Goal: Task Accomplishment & Management: Complete application form

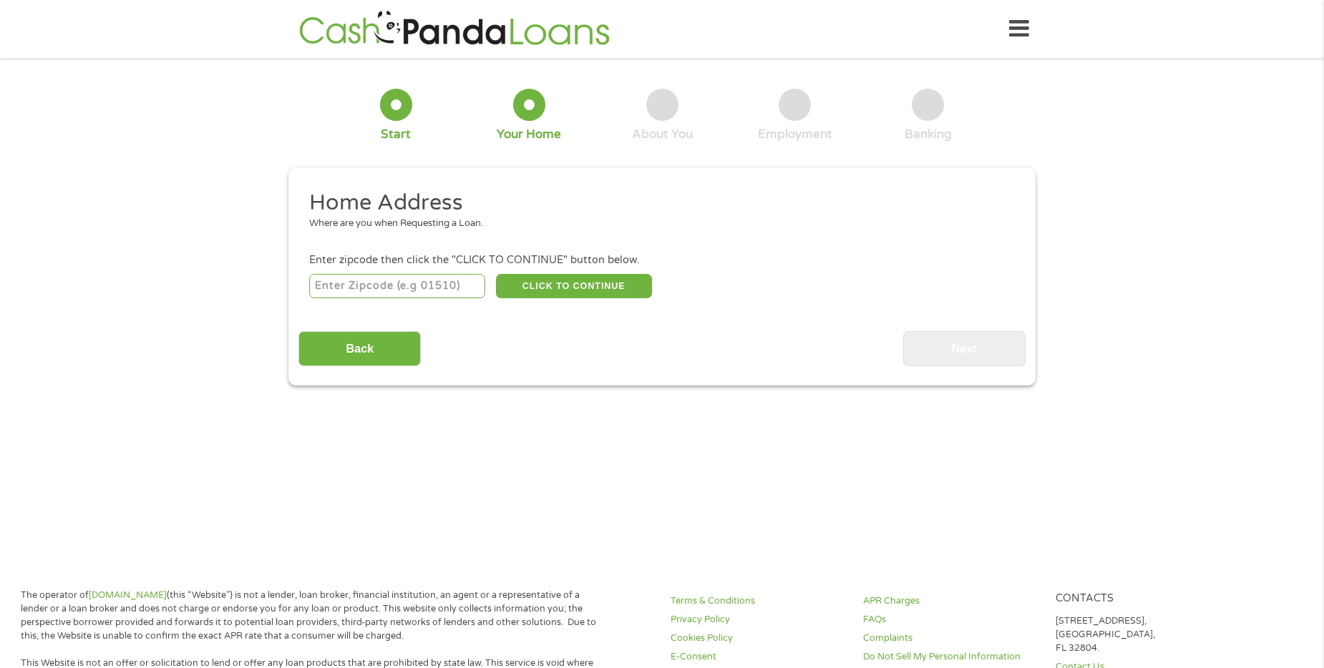
click at [374, 293] on input "number" at bounding box center [397, 286] width 177 height 24
type input "41059"
click at [572, 286] on button "CLICK TO CONTINUE" at bounding box center [574, 286] width 156 height 24
type input "41059"
type input "[GEOGRAPHIC_DATA]"
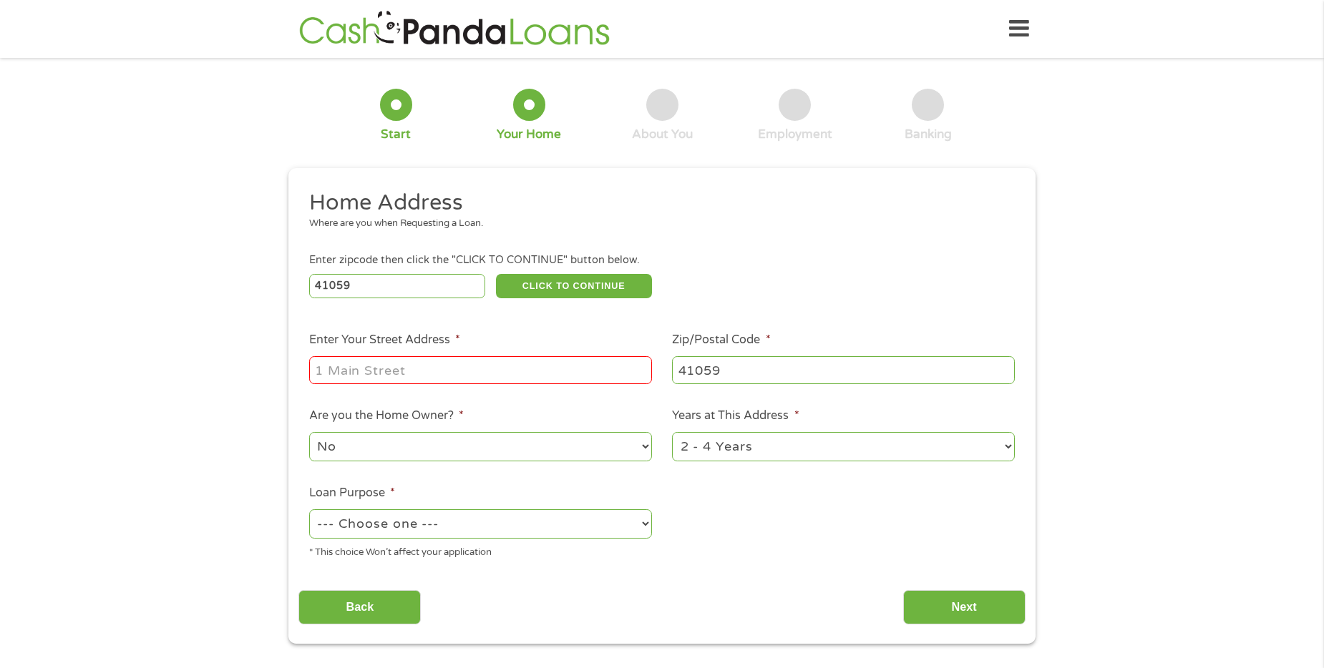
click at [479, 364] on input "Enter Your Street Address *" at bounding box center [480, 369] width 343 height 27
type input "[STREET_ADDRESS]"
click at [431, 449] on select "No Yes" at bounding box center [480, 446] width 343 height 29
select select "yes"
click at [309, 432] on select "No Yes" at bounding box center [480, 446] width 343 height 29
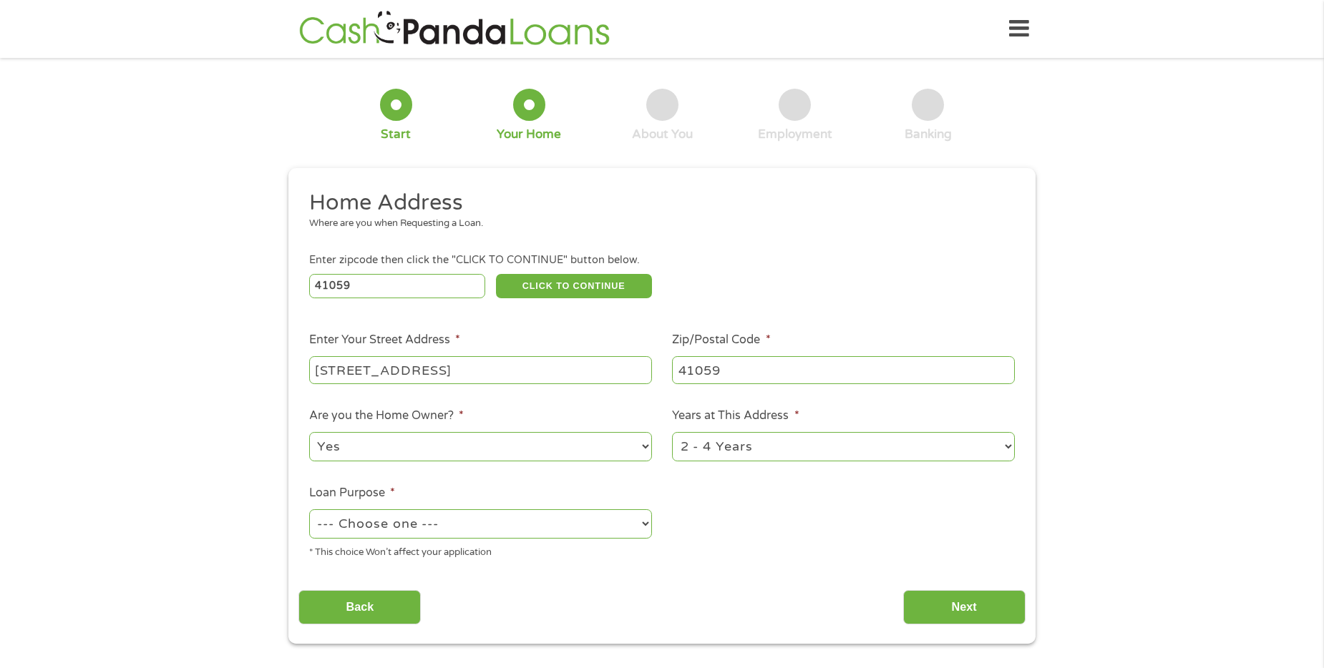
click at [753, 453] on select "1 Year or less 1 - 2 Years 2 - 4 Years Over 4 Years" at bounding box center [843, 446] width 343 height 29
select select "60months"
click at [672, 432] on select "1 Year or less 1 - 2 Years 2 - 4 Years Over 4 Years" at bounding box center [843, 446] width 343 height 29
click at [636, 520] on select "--- Choose one --- Pay Bills Debt Consolidation Home Improvement Major Purchase…" at bounding box center [480, 523] width 343 height 29
select select "paybills"
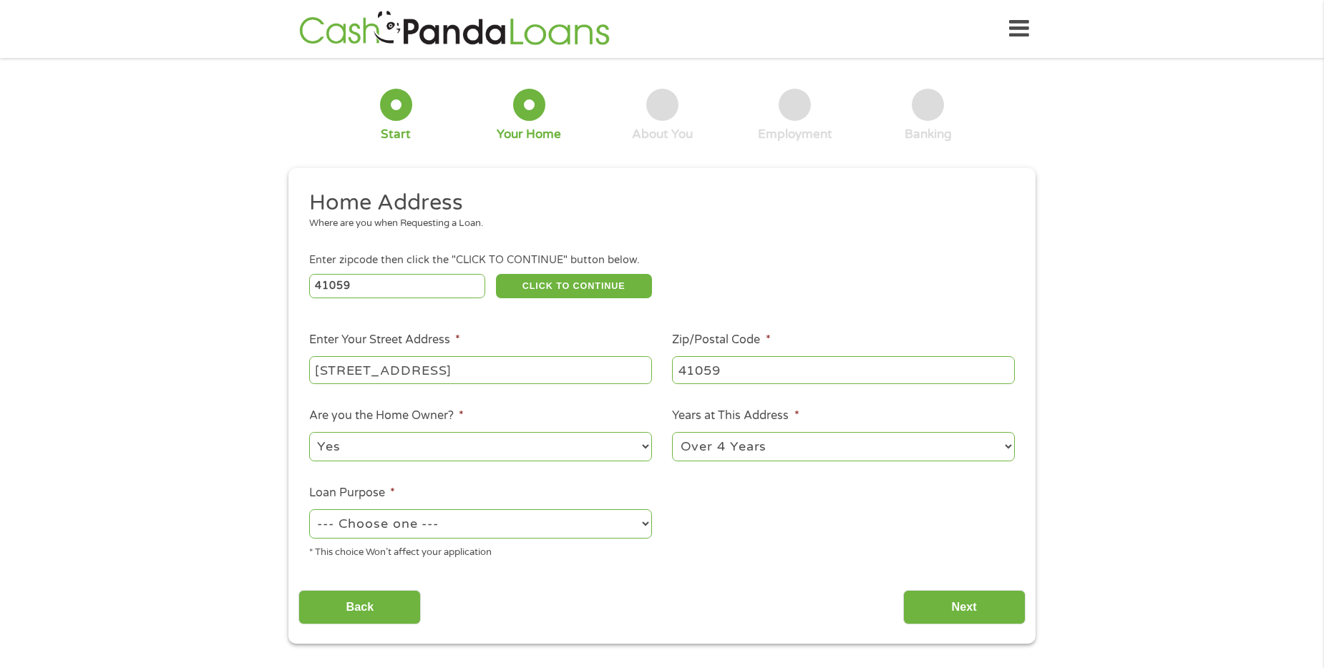
click at [309, 509] on select "--- Choose one --- Pay Bills Debt Consolidation Home Improvement Major Purchase…" at bounding box center [480, 523] width 343 height 29
click at [381, 607] on input "Back" at bounding box center [359, 607] width 122 height 35
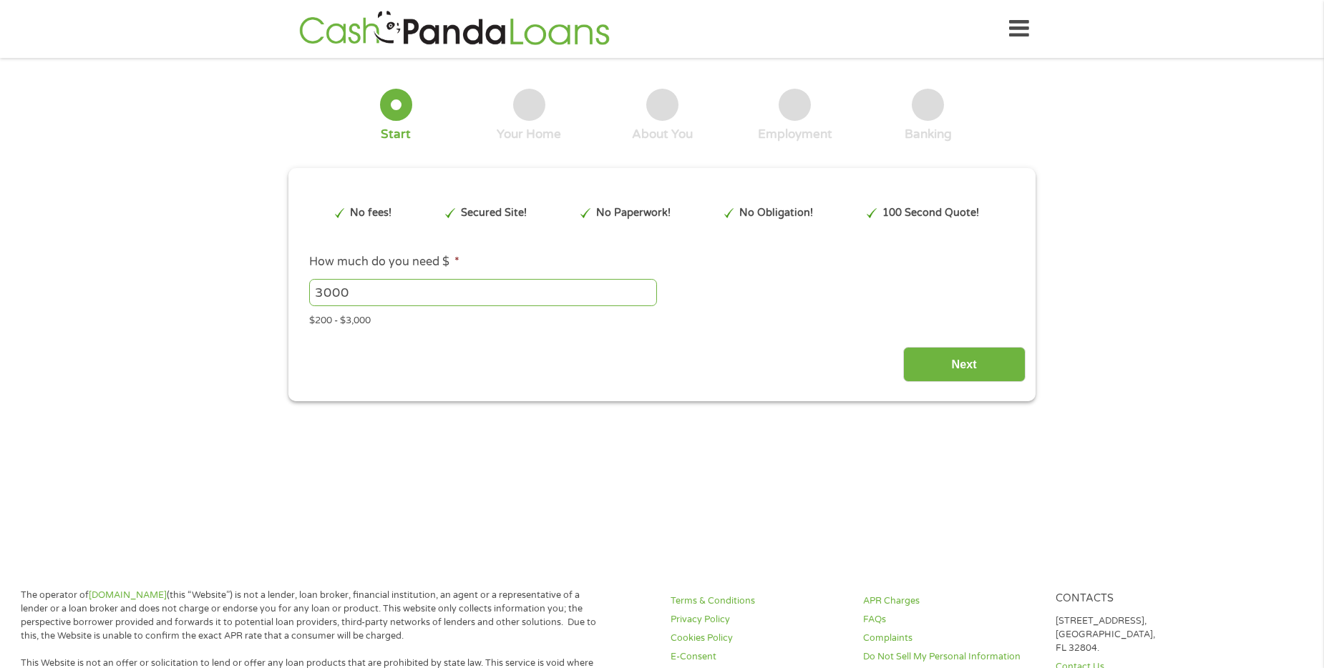
scroll to position [6, 6]
click at [982, 364] on input "Next" at bounding box center [964, 364] width 122 height 35
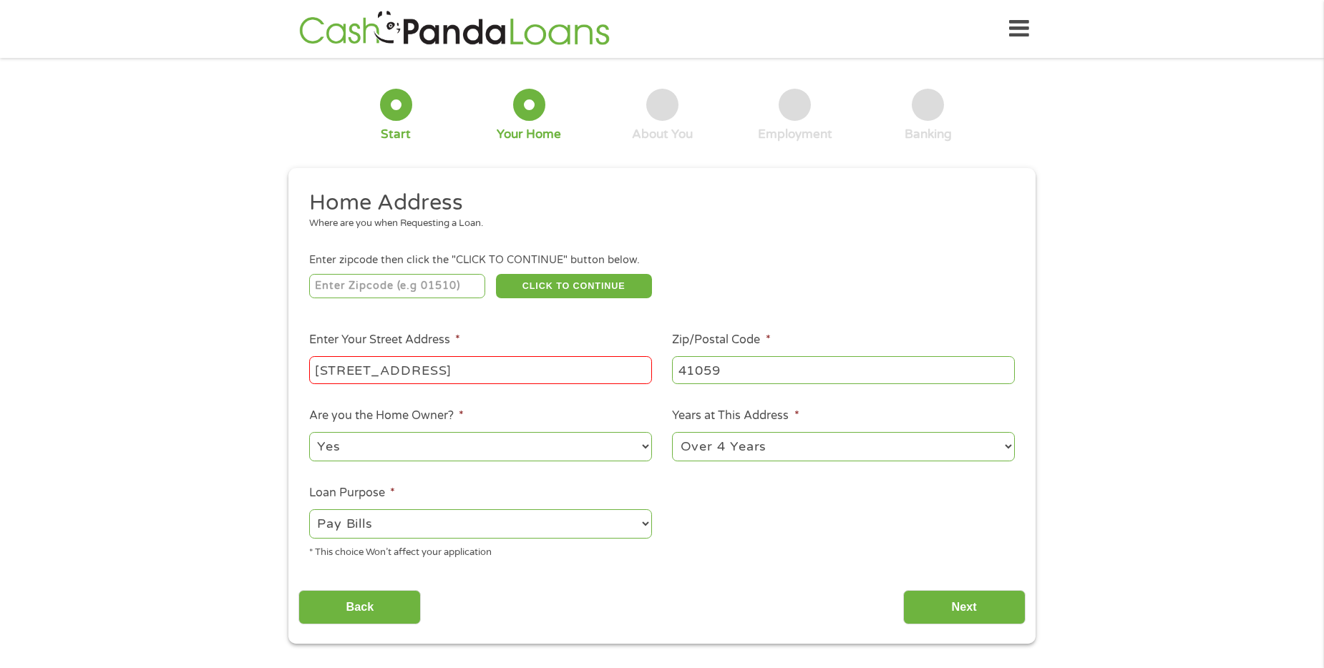
click at [425, 283] on input "number" at bounding box center [397, 286] width 177 height 24
type input "41059"
click at [587, 282] on button "CLICK TO CONTINUE" at bounding box center [574, 286] width 156 height 24
click at [613, 371] on input "[STREET_ADDRESS]" at bounding box center [480, 369] width 343 height 27
drag, startPoint x: 605, startPoint y: 368, endPoint x: 547, endPoint y: 370, distance: 58.7
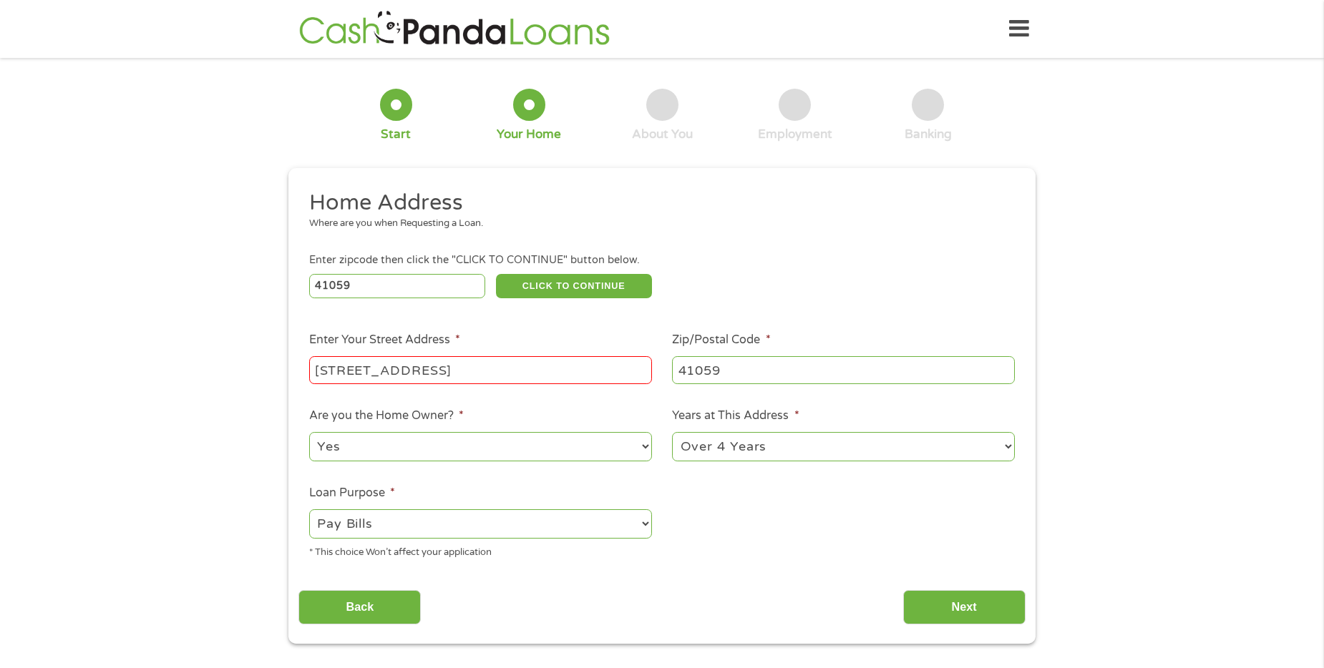
click at [547, 370] on input "[STREET_ADDRESS]" at bounding box center [480, 369] width 343 height 27
type input "[STREET_ADDRESS],"
click at [727, 557] on ul "Home Address Where are you when Requesting a Loan. Enter zipcode then click the…" at bounding box center [661, 380] width 726 height 382
click at [974, 605] on input "Next" at bounding box center [964, 607] width 122 height 35
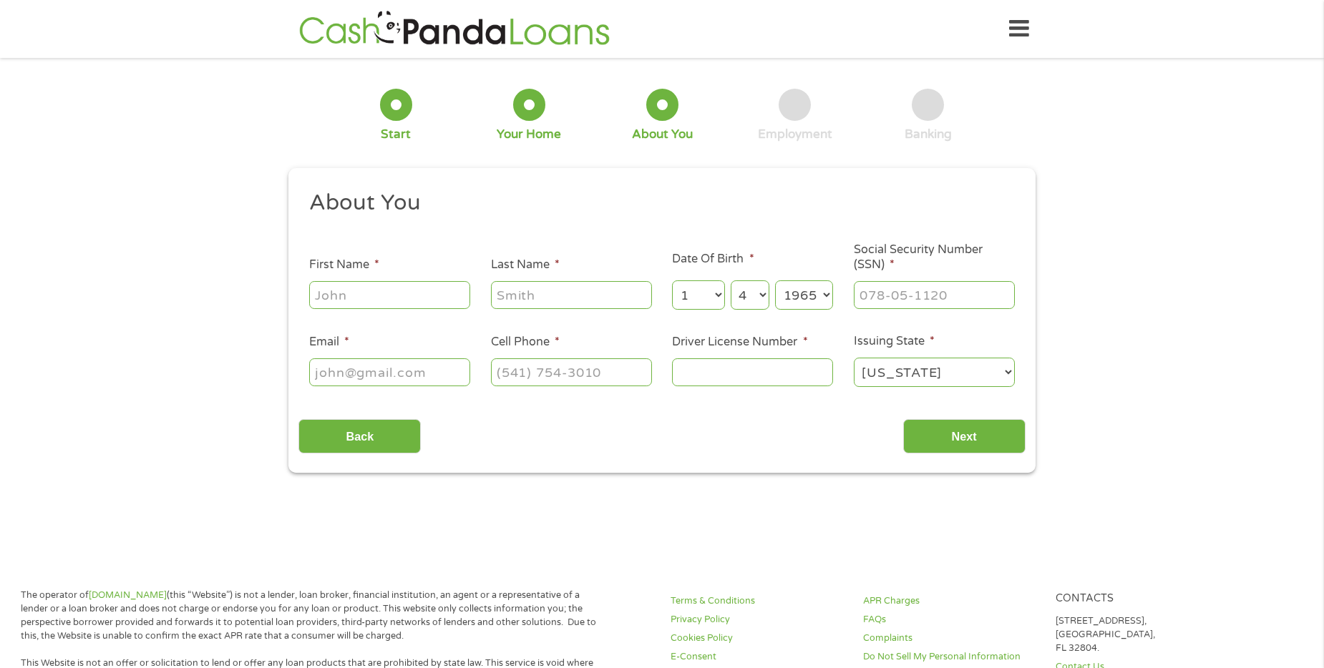
click at [384, 286] on input "First Name *" at bounding box center [389, 294] width 161 height 27
type input "[PERSON_NAME]"
type input "Hubig"
type input "[EMAIL_ADDRESS][DOMAIN_NAME]"
type input "[PHONE_NUMBER]"
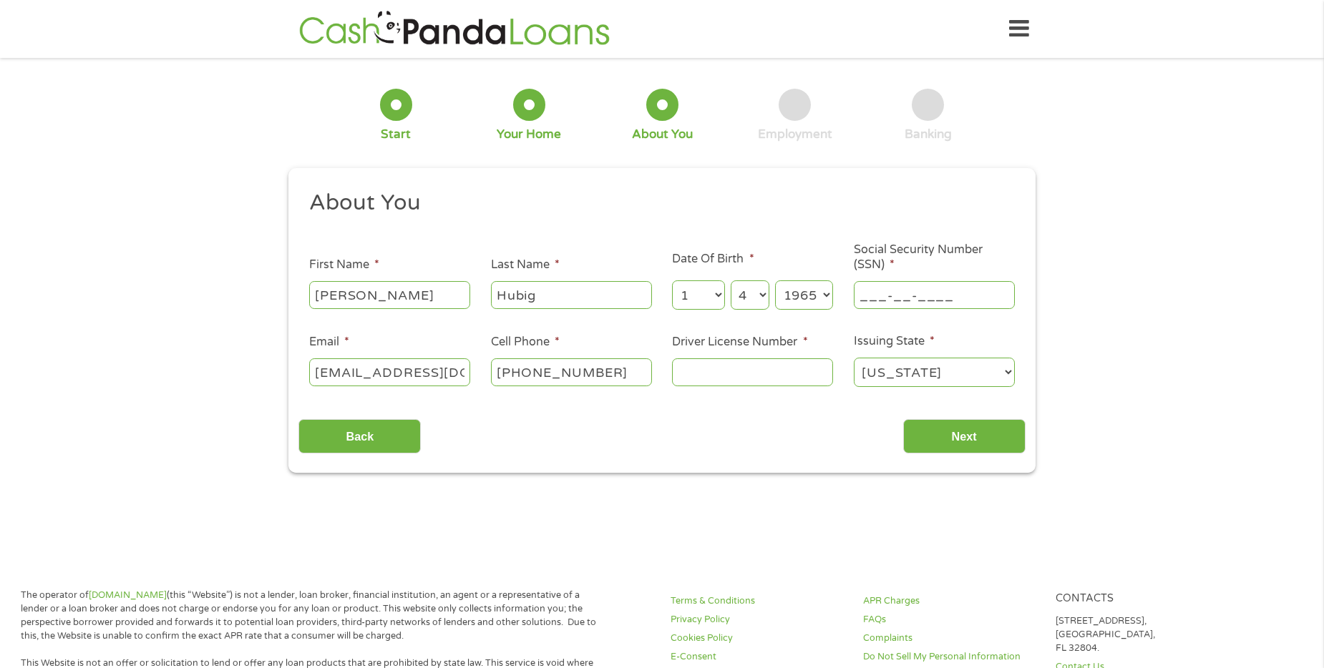
click at [937, 292] on input "___-__-____" at bounding box center [934, 294] width 161 height 27
click at [862, 296] on input "___-__-__40" at bounding box center [934, 294] width 161 height 27
type input "405-68-0282"
click at [697, 366] on input "Driver License Number *" at bounding box center [752, 371] width 161 height 27
click at [699, 374] on input "Driver License Number *" at bounding box center [752, 371] width 161 height 27
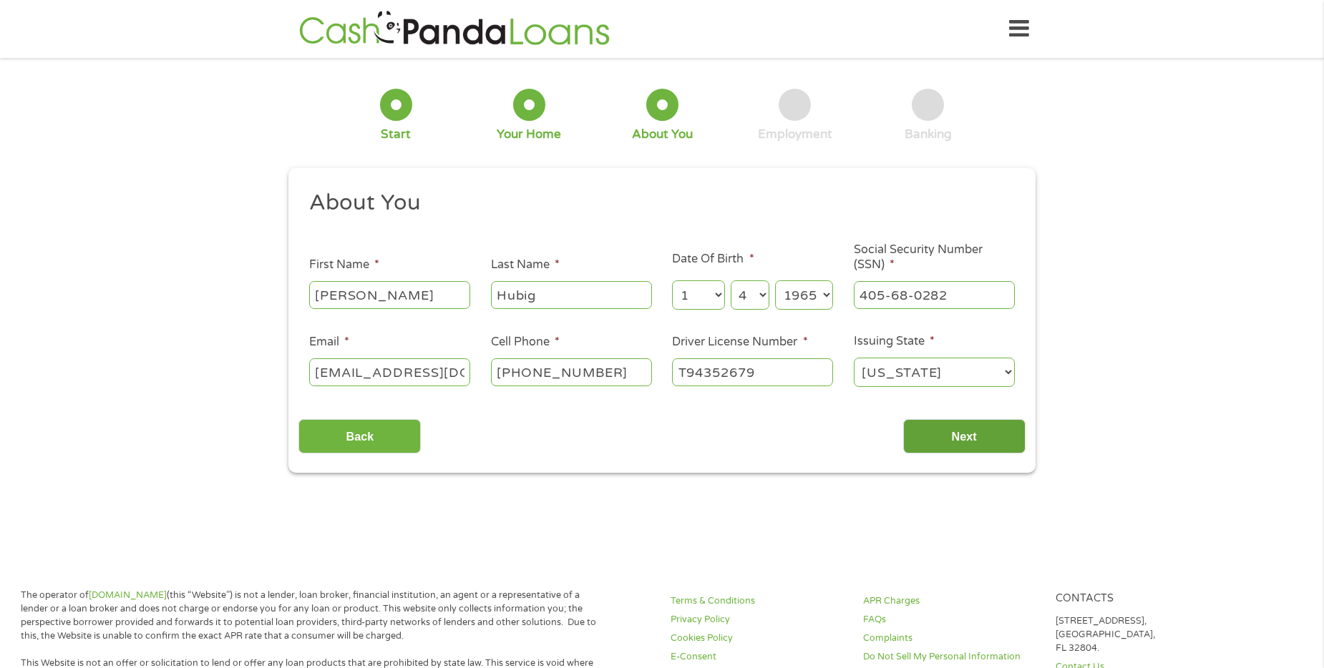
type input "T94352679"
click at [966, 434] on input "Next" at bounding box center [964, 436] width 122 height 35
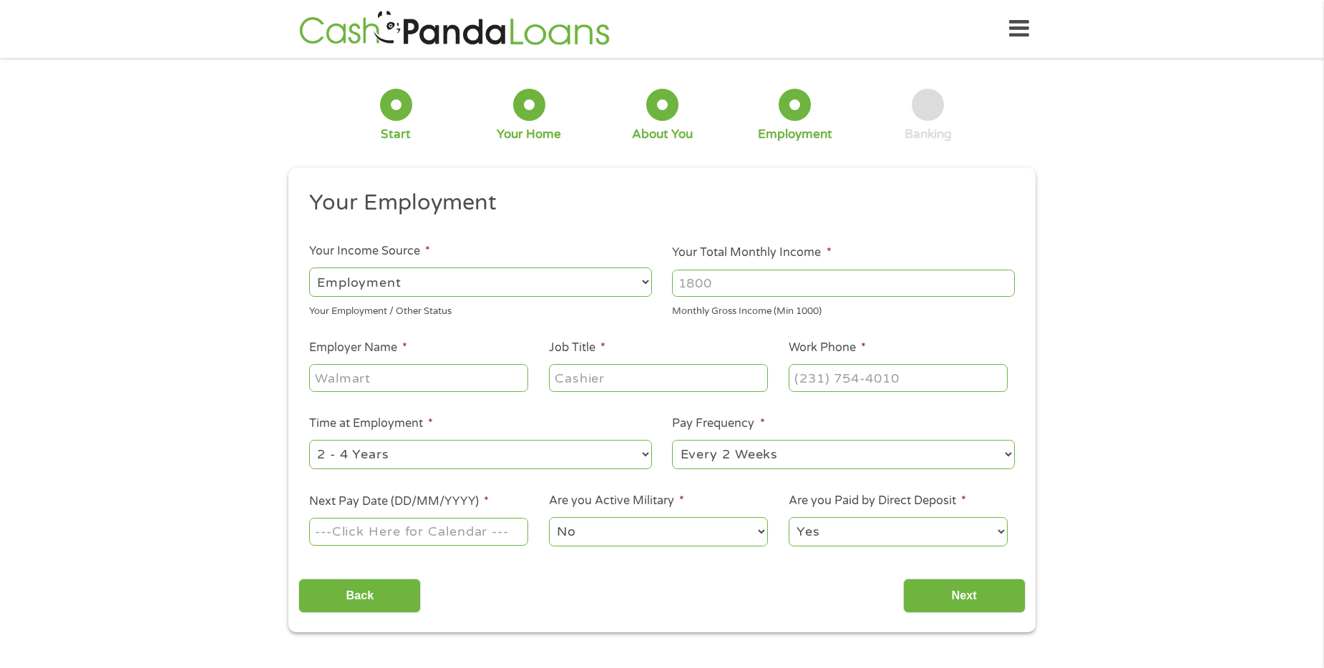
click at [769, 277] on input "Your Total Monthly Income *" at bounding box center [843, 283] width 343 height 27
drag, startPoint x: 772, startPoint y: 287, endPoint x: 648, endPoint y: 293, distance: 123.9
click at [648, 293] on ul "Your Employment Your Income Source * --- Choose one --- Employment [DEMOGRAPHIC…" at bounding box center [661, 374] width 726 height 371
type input "6300"
click at [477, 386] on input "Employer Name *" at bounding box center [418, 377] width 219 height 27
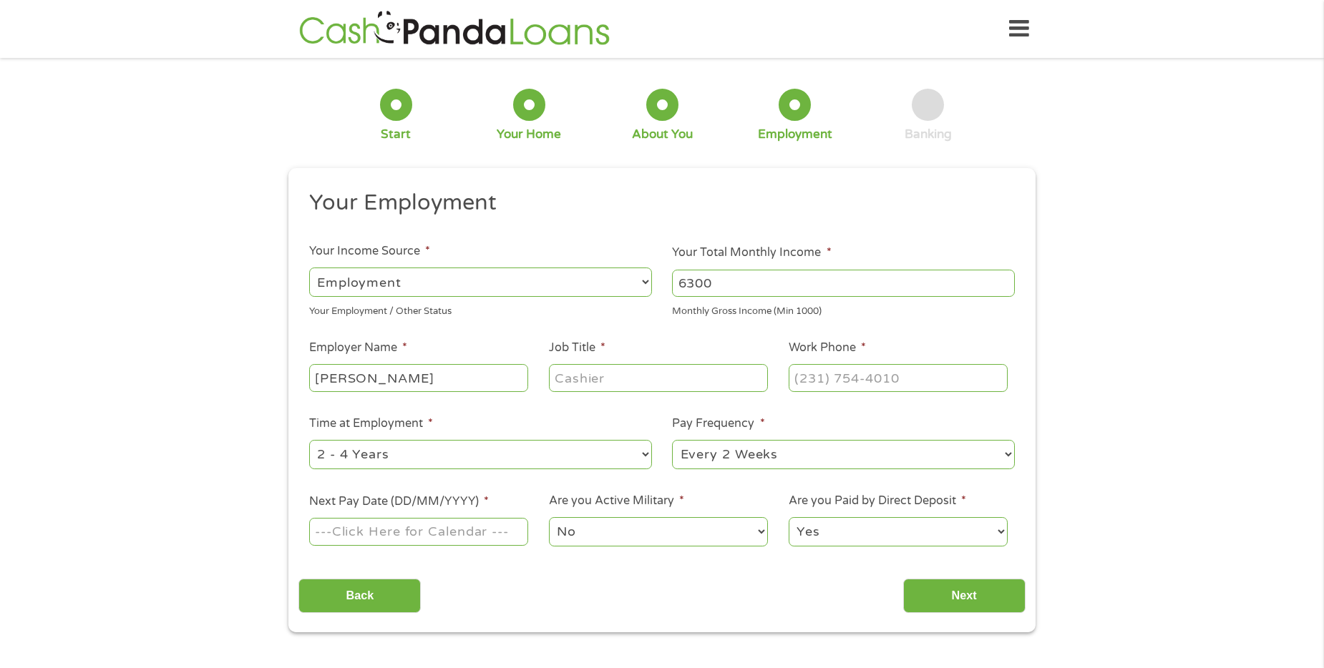
type input "[PERSON_NAME]"
type input "client rep"
click at [879, 379] on input "(___) ___-____" at bounding box center [898, 377] width 219 height 27
type input "[PHONE_NUMBER]"
click at [510, 455] on select "--- Choose one --- 1 Year or less 1 - 2 Years 2 - 4 Years Over 4 Years" at bounding box center [480, 454] width 343 height 29
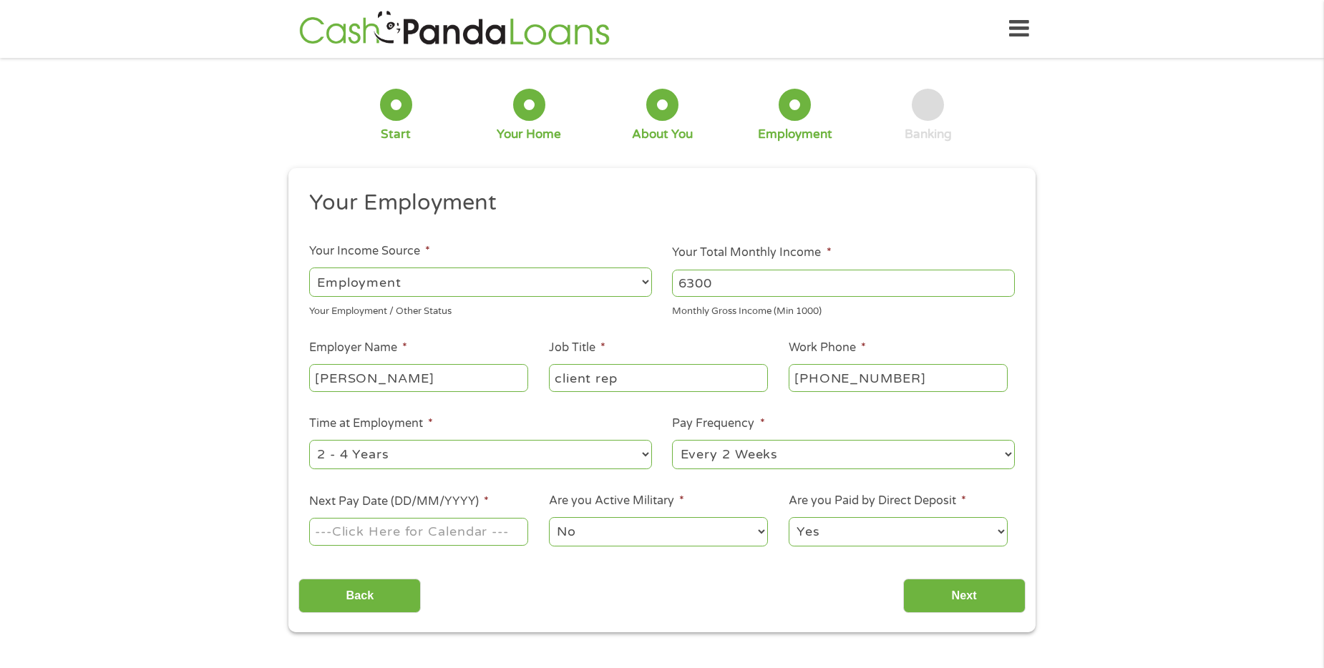
select select "60months"
click at [309, 440] on select "--- Choose one --- 1 Year or less 1 - 2 Years 2 - 4 Years Over 4 Years" at bounding box center [480, 454] width 343 height 29
click at [733, 455] on select "--- Choose one --- Every 2 Weeks Every Week Monthly Semi-Monthly" at bounding box center [843, 454] width 343 height 29
select select "semimonthly"
click at [672, 440] on select "--- Choose one --- Every 2 Weeks Every Week Monthly Semi-Monthly" at bounding box center [843, 454] width 343 height 29
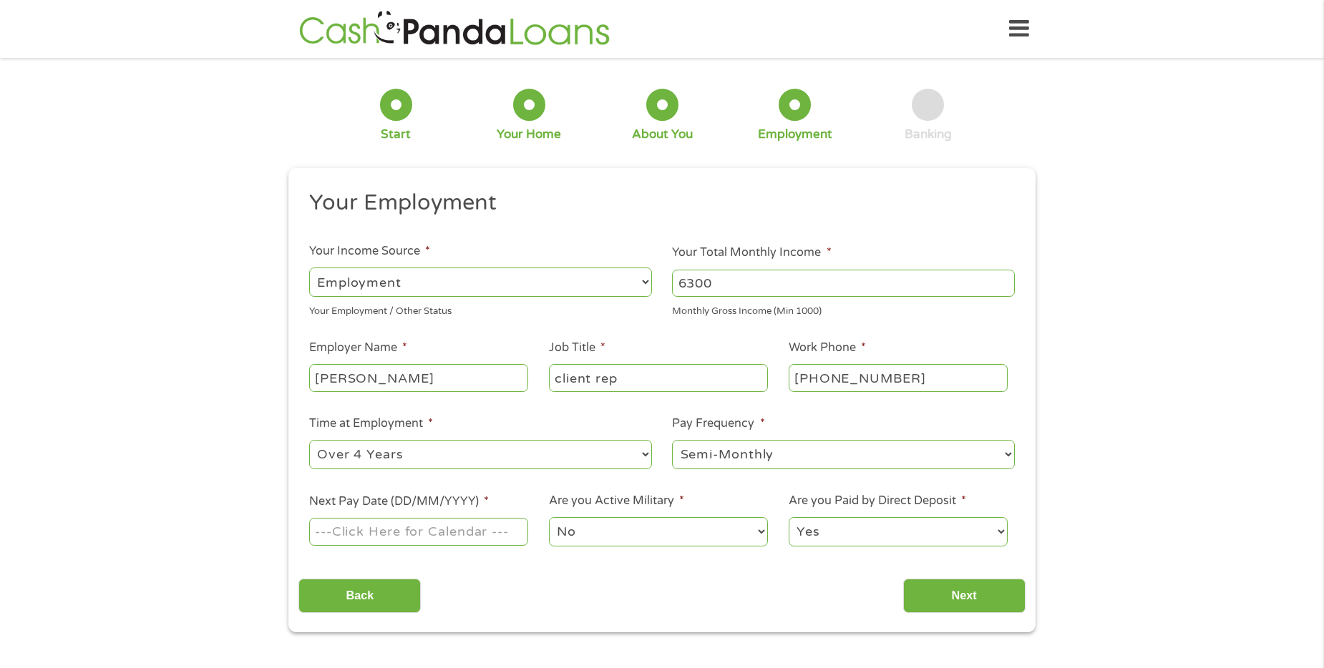
click at [479, 537] on input "Next Pay Date (DD/MM/YYYY) *" at bounding box center [418, 531] width 219 height 27
type input "[DATE]"
click at [983, 597] on input "Next" at bounding box center [964, 596] width 122 height 35
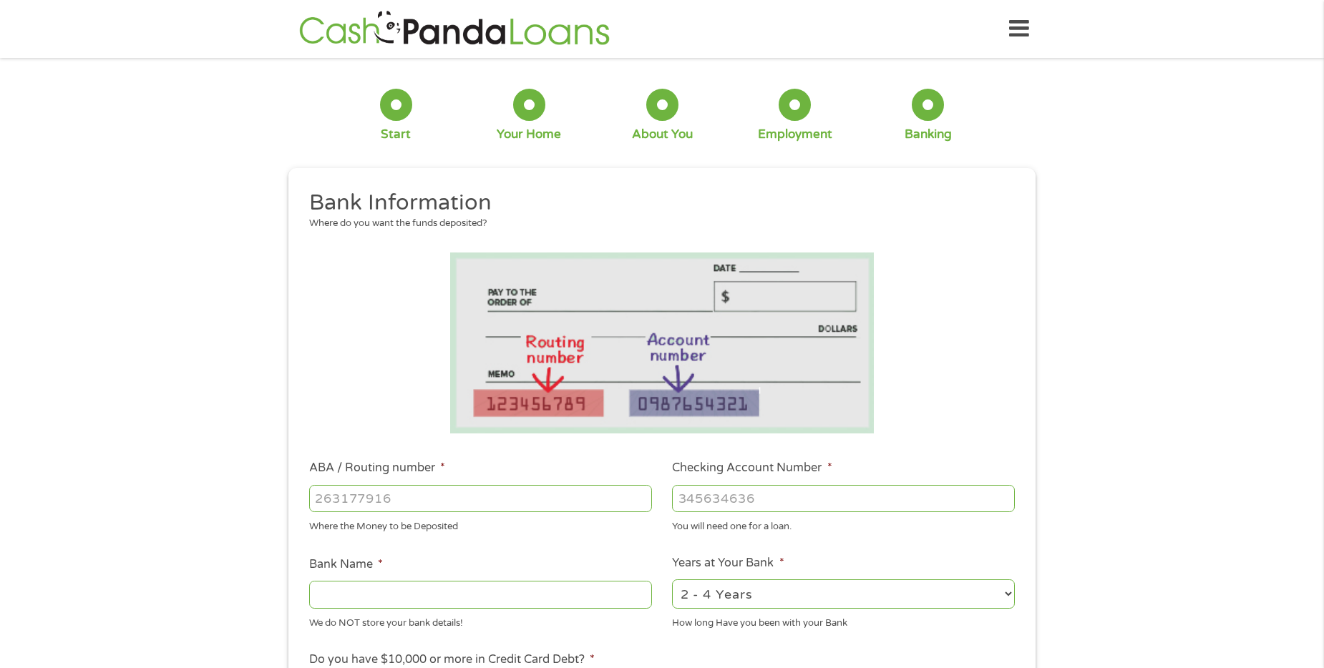
click at [442, 489] on input "ABA / Routing number *" at bounding box center [480, 498] width 343 height 27
type input "242076821"
type input "GENERAL ELECTRIC CREDIT UNION"
type input "242076821"
click at [746, 487] on input "Checking Account Number *" at bounding box center [843, 498] width 343 height 27
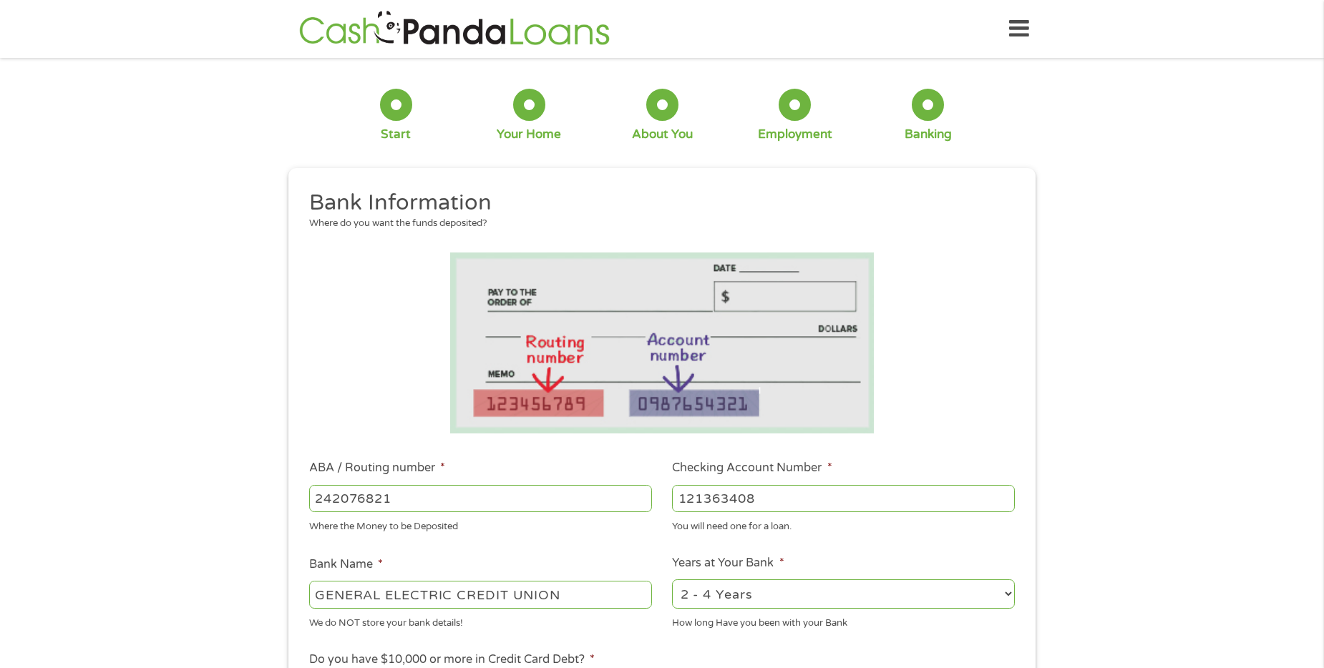
type input "121363408"
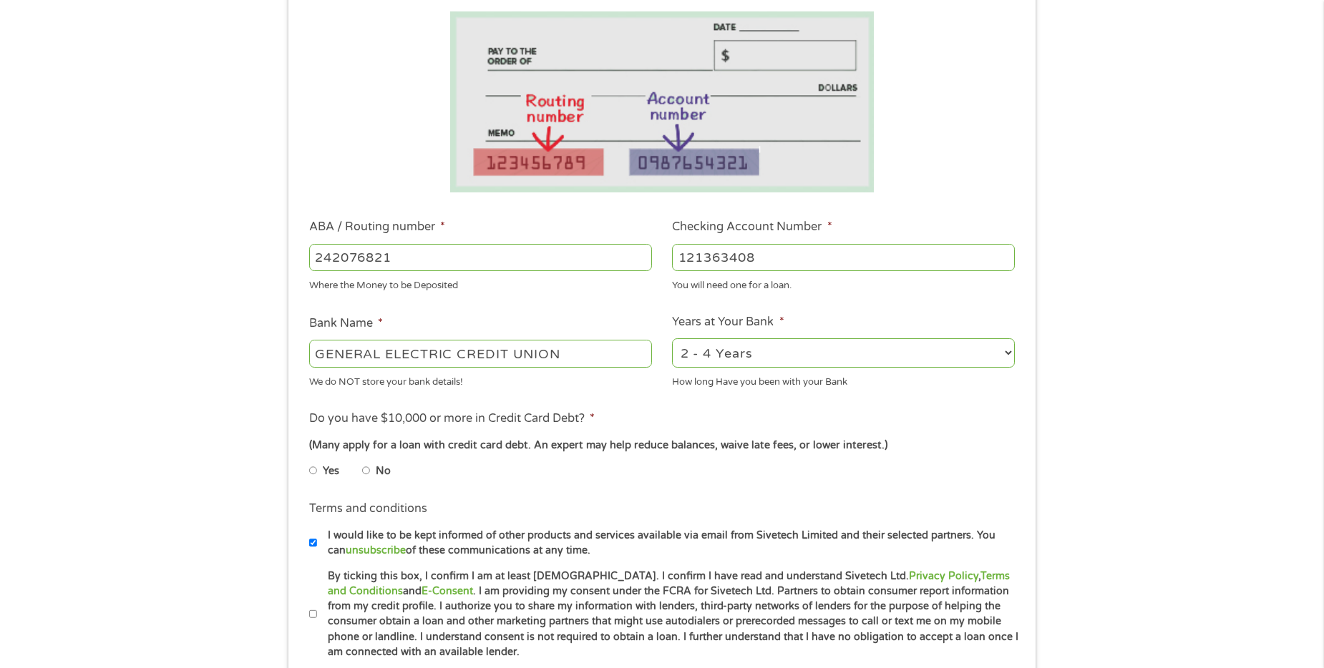
scroll to position [286, 0]
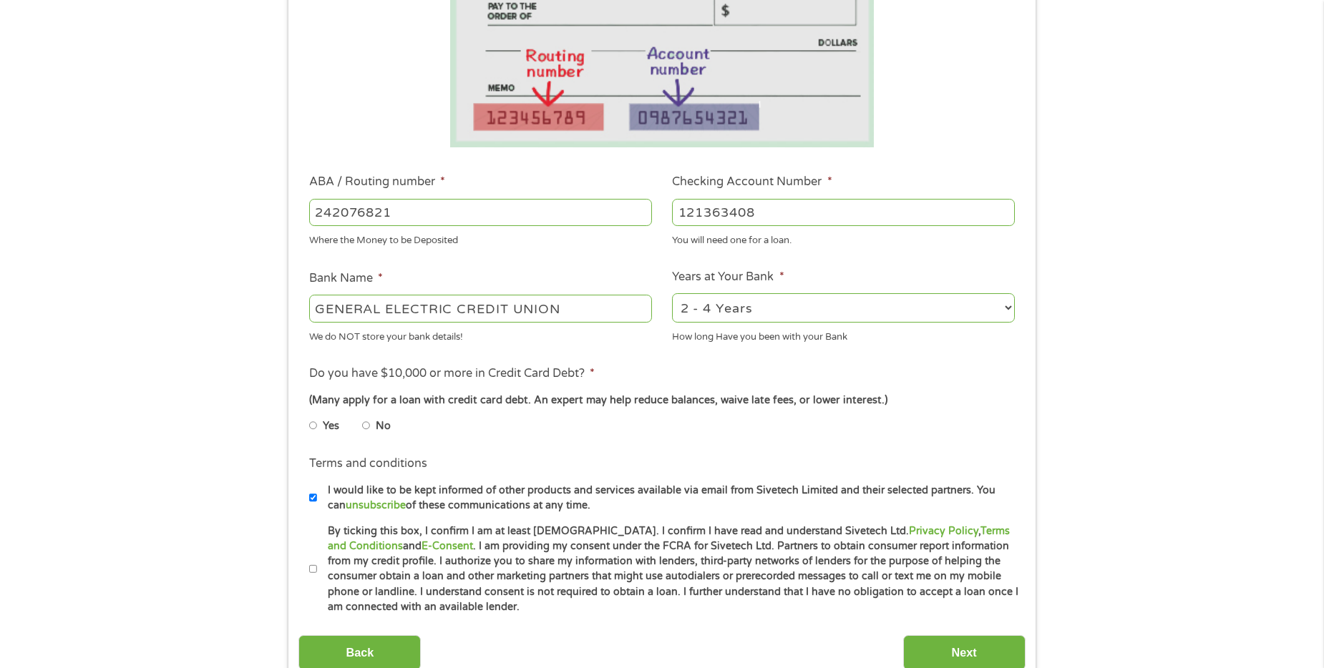
click at [360, 417] on li "Yes" at bounding box center [335, 426] width 53 height 28
click at [366, 424] on input "No" at bounding box center [366, 425] width 9 height 23
radio input "true"
click at [312, 427] on input "Yes" at bounding box center [313, 425] width 9 height 23
radio input "true"
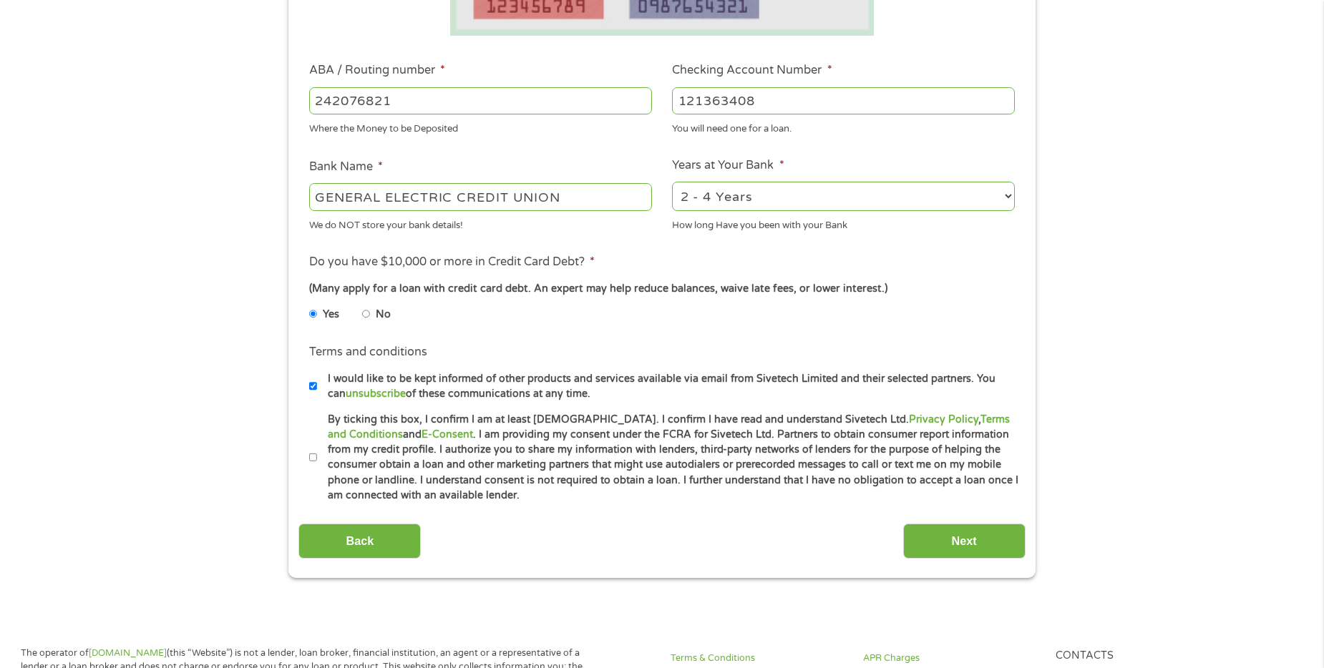
scroll to position [501, 0]
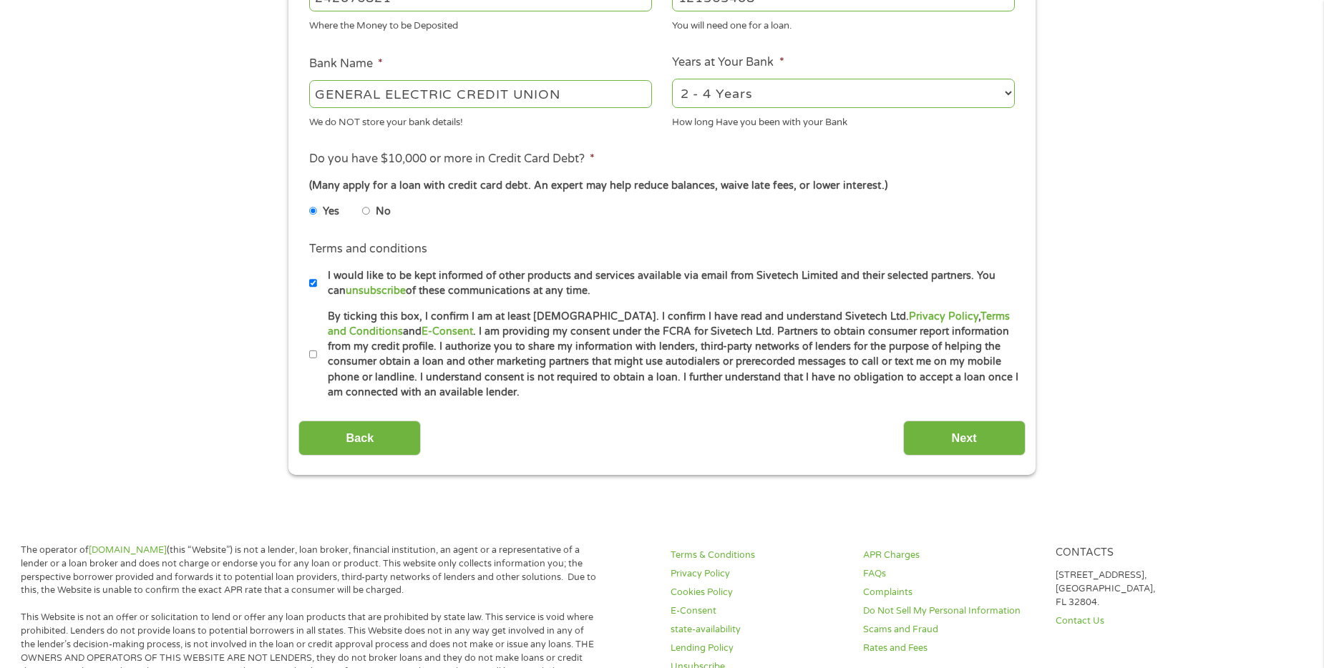
click at [313, 351] on input "By ticking this box, I confirm I am at least [DEMOGRAPHIC_DATA]. I confirm I ha…" at bounding box center [313, 354] width 9 height 23
checkbox input "true"
click at [969, 431] on input "Next" at bounding box center [964, 438] width 122 height 35
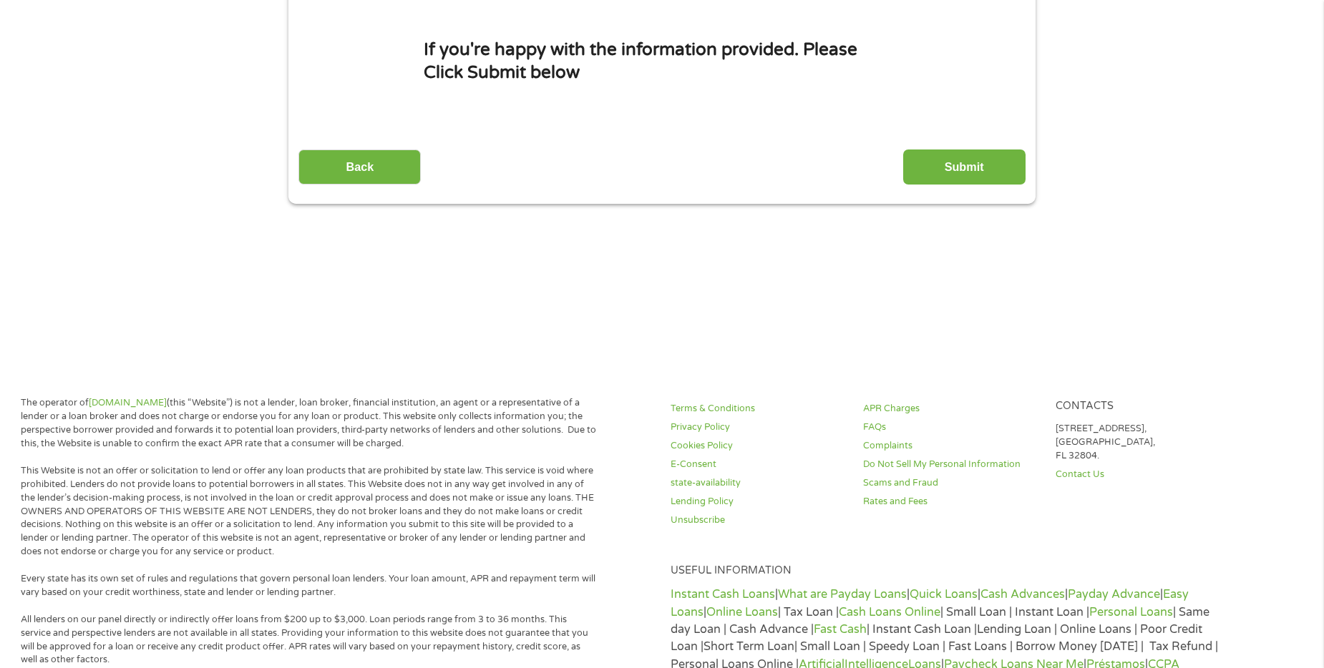
scroll to position [0, 0]
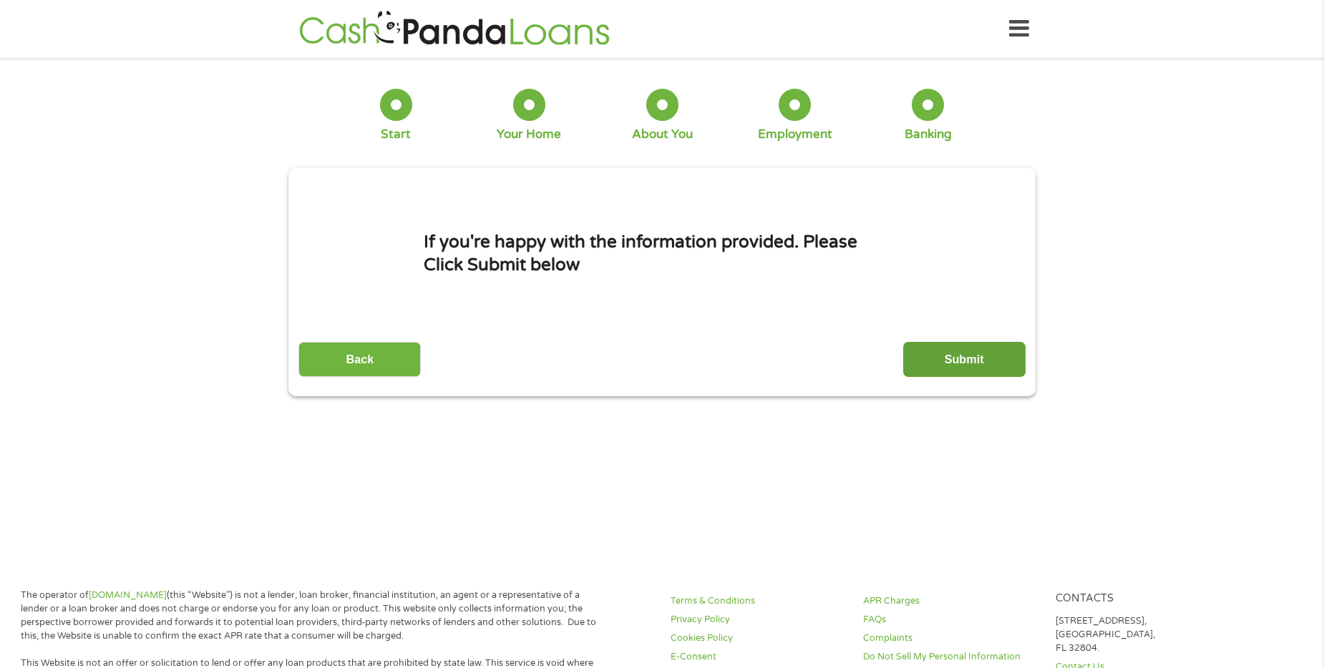
click at [934, 355] on input "Submit" at bounding box center [964, 359] width 122 height 35
